Goal: Navigation & Orientation: Understand site structure

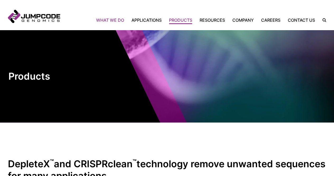
click at [111, 18] on link "What We Do" at bounding box center [112, 20] width 32 height 6
